Goal: Task Accomplishment & Management: Use online tool/utility

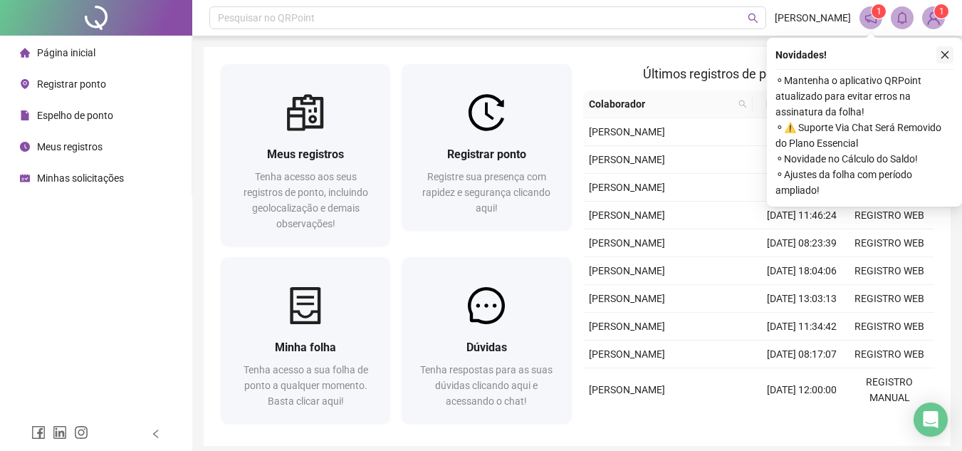
click at [949, 56] on icon "close" at bounding box center [945, 55] width 10 height 10
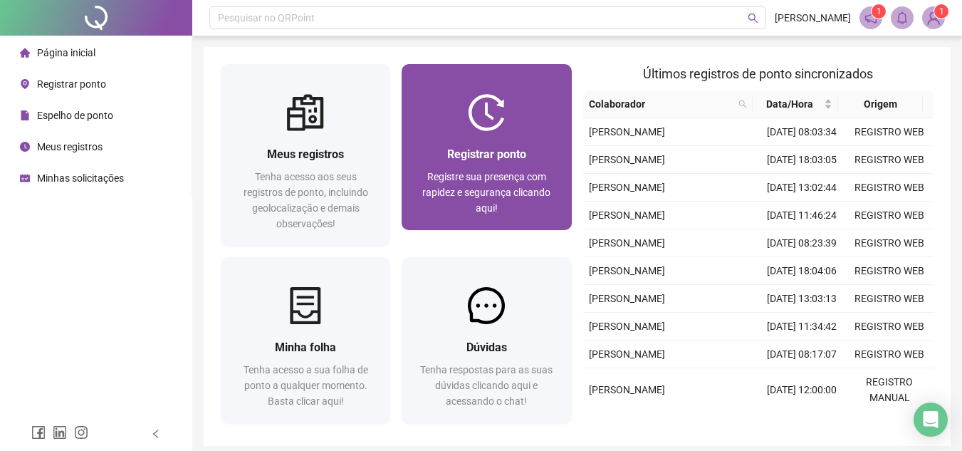
click at [508, 150] on span "Registrar ponto" at bounding box center [486, 154] width 79 height 14
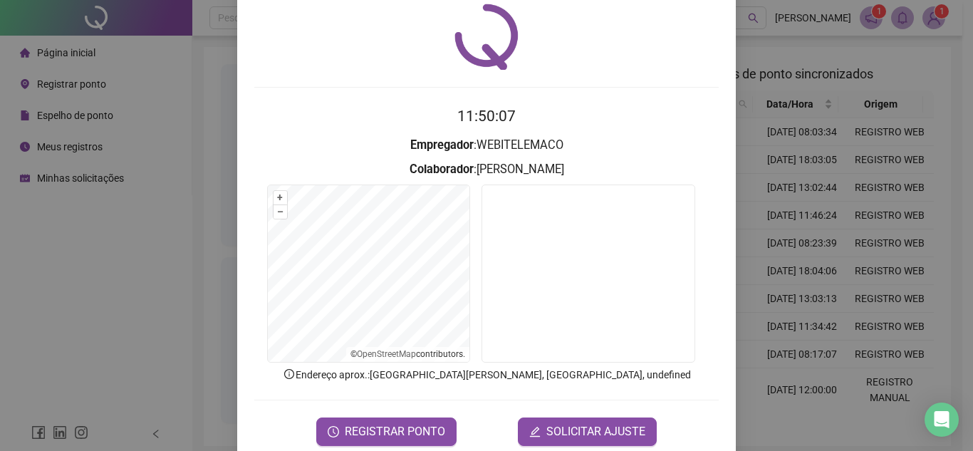
scroll to position [74, 0]
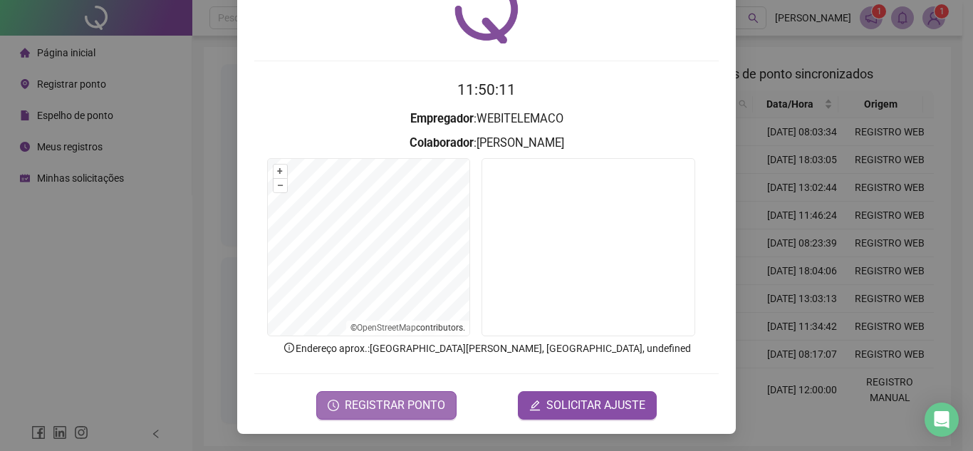
click at [415, 406] on span "REGISTRAR PONTO" at bounding box center [395, 405] width 100 height 17
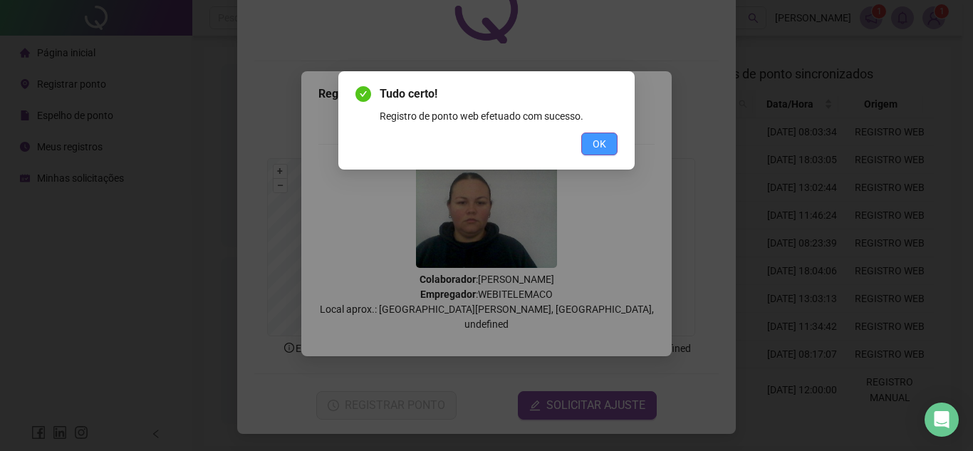
click at [591, 144] on button "OK" at bounding box center [599, 143] width 36 height 23
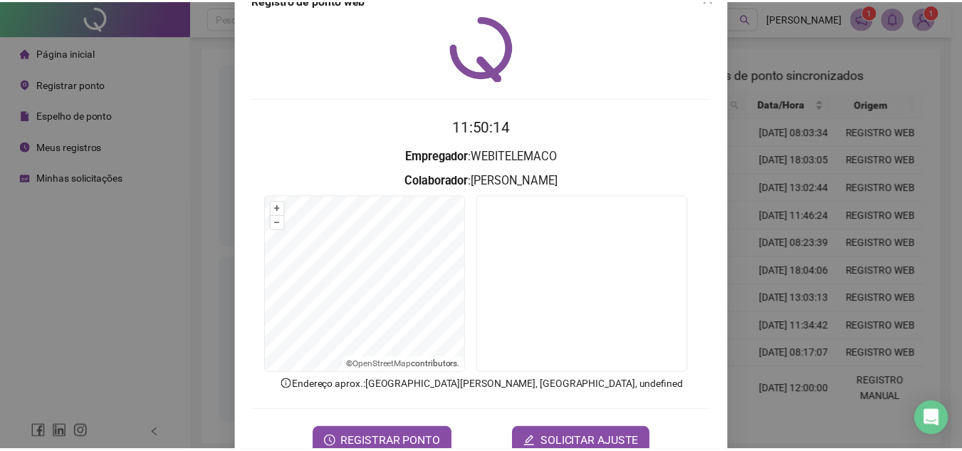
scroll to position [0, 0]
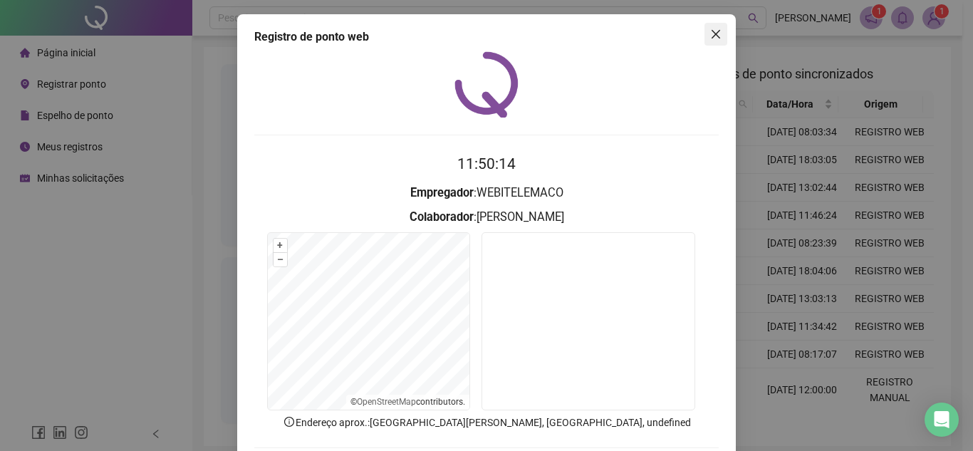
click at [704, 38] on span "Close" at bounding box center [715, 33] width 23 height 11
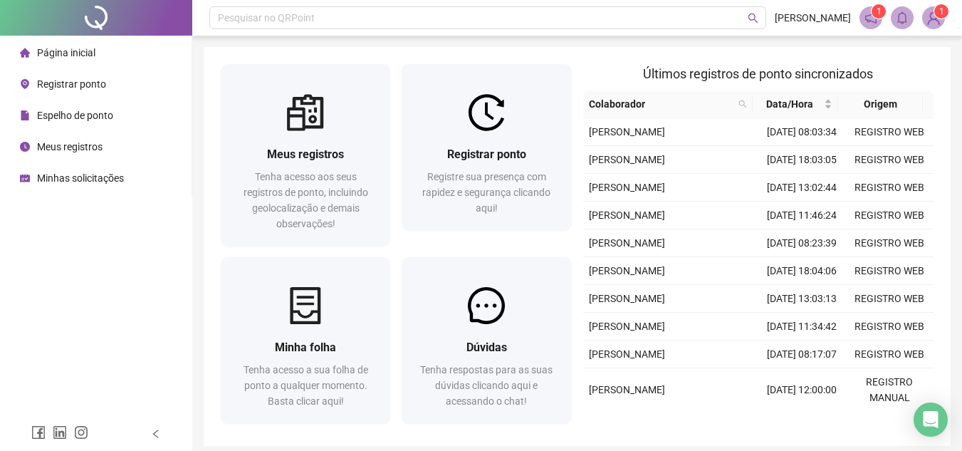
click at [82, 52] on span "Página inicial" at bounding box center [66, 52] width 58 height 11
